Goal: Task Accomplishment & Management: Manage account settings

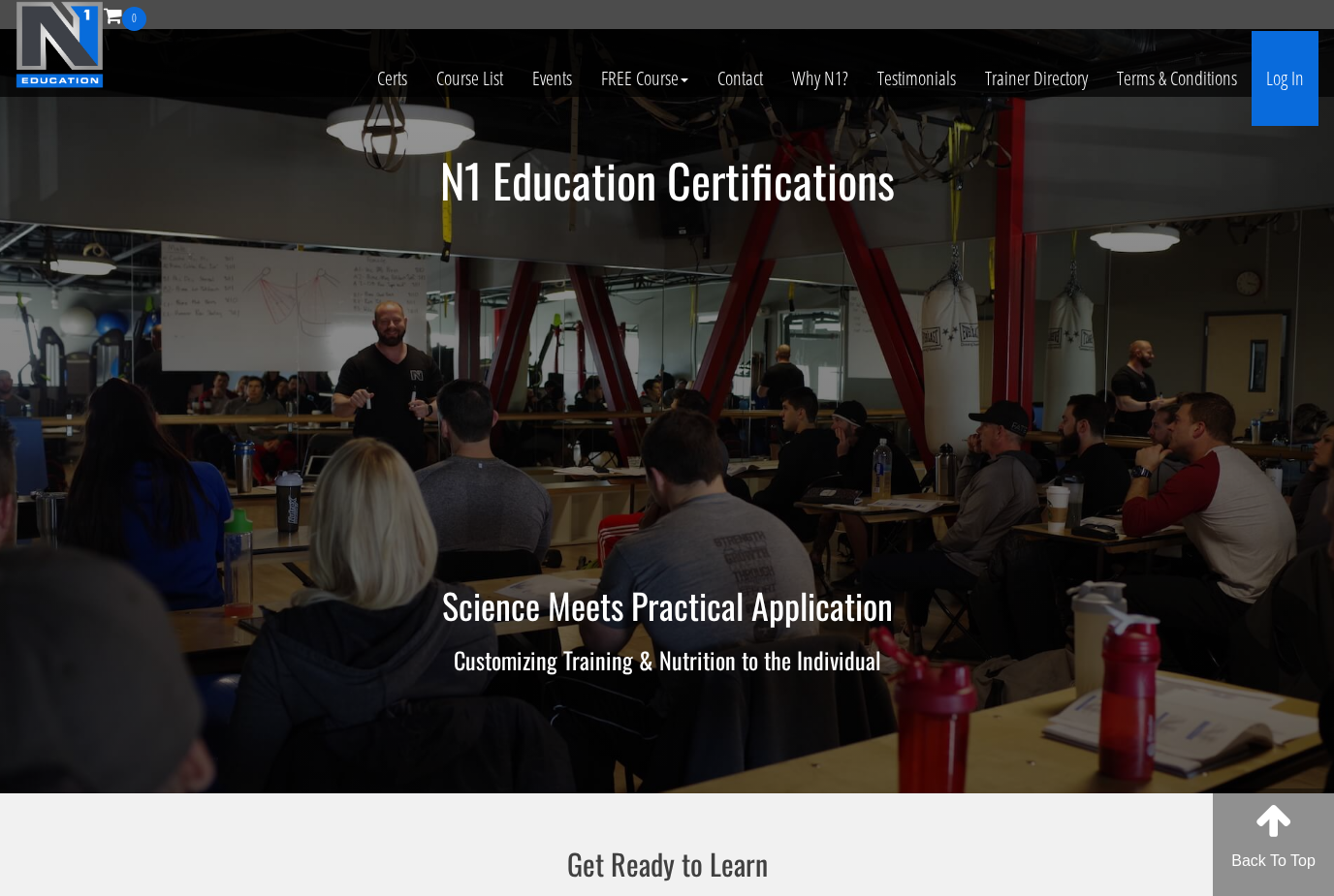
click at [1275, 81] on link "Log In" at bounding box center [1285, 79] width 67 height 95
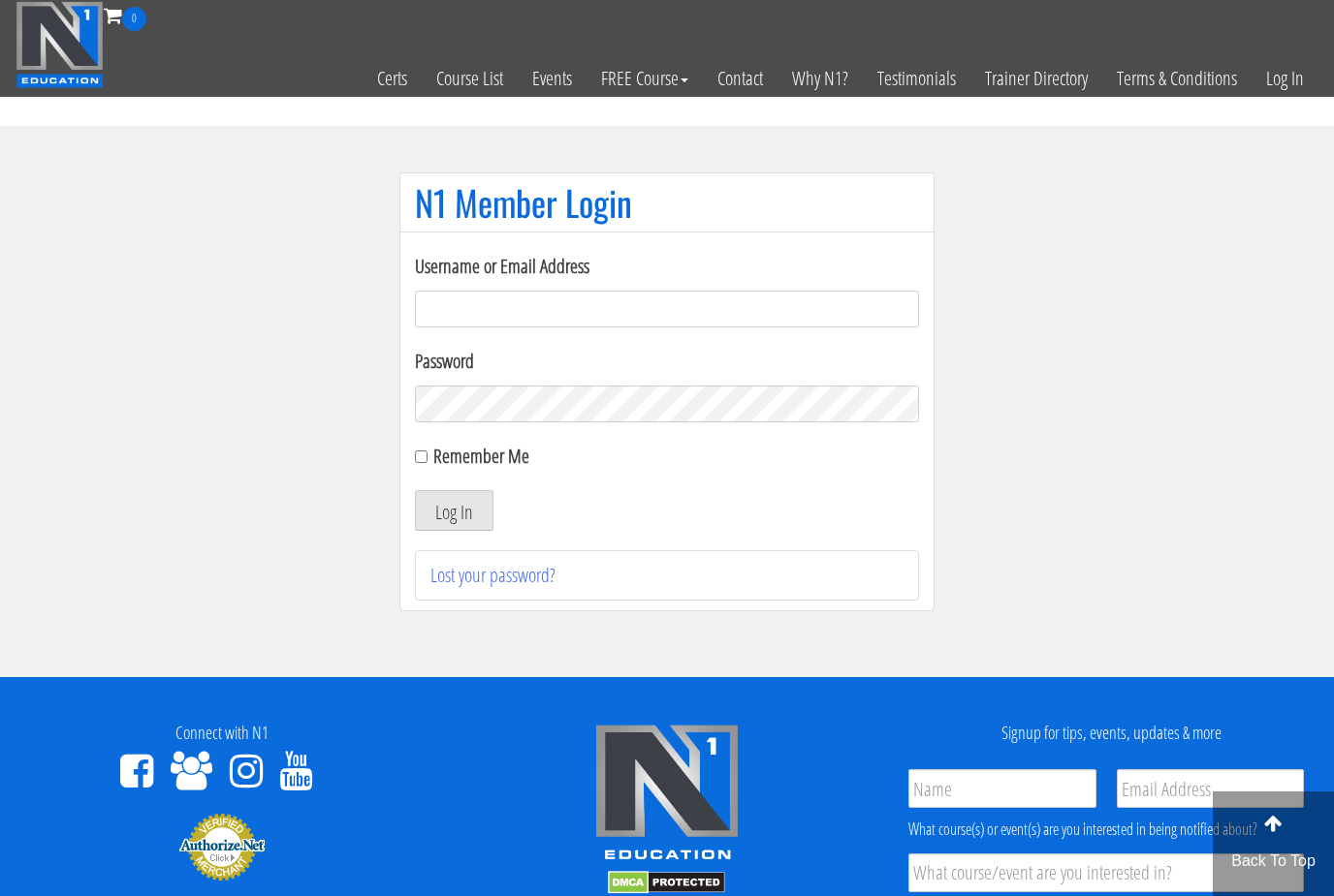
type input "lewiswilsonpt@gmail.com"
click at [454, 511] on button "Log In" at bounding box center [454, 510] width 79 height 41
click at [464, 519] on button "Log In" at bounding box center [454, 510] width 79 height 41
click at [473, 505] on button "Log In" at bounding box center [454, 510] width 79 height 41
click at [452, 841] on div at bounding box center [667, 809] width 445 height 172
